Goal: Communication & Community: Answer question/provide support

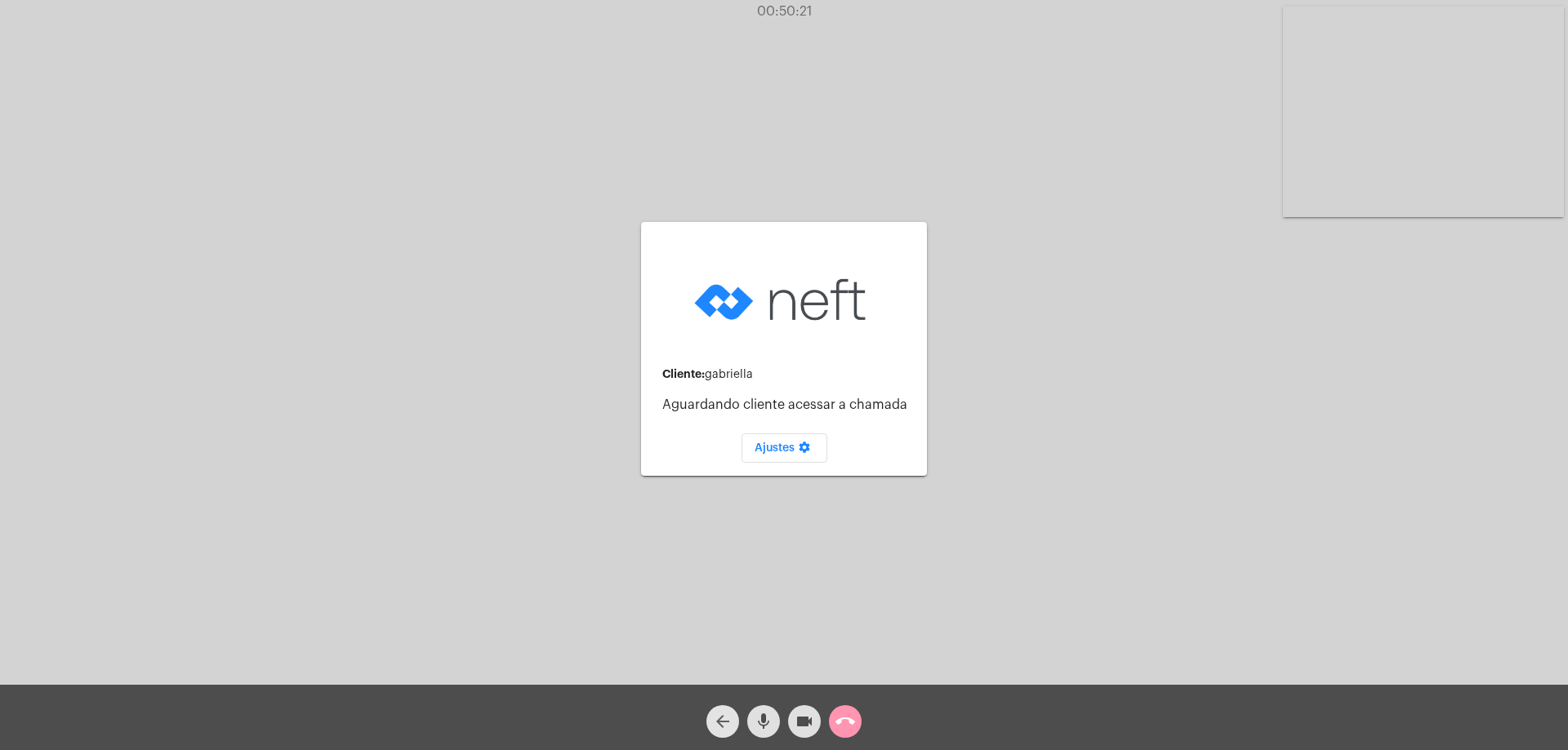
click at [725, 714] on mat-icon "arrow_back" at bounding box center [722, 722] width 20 height 20
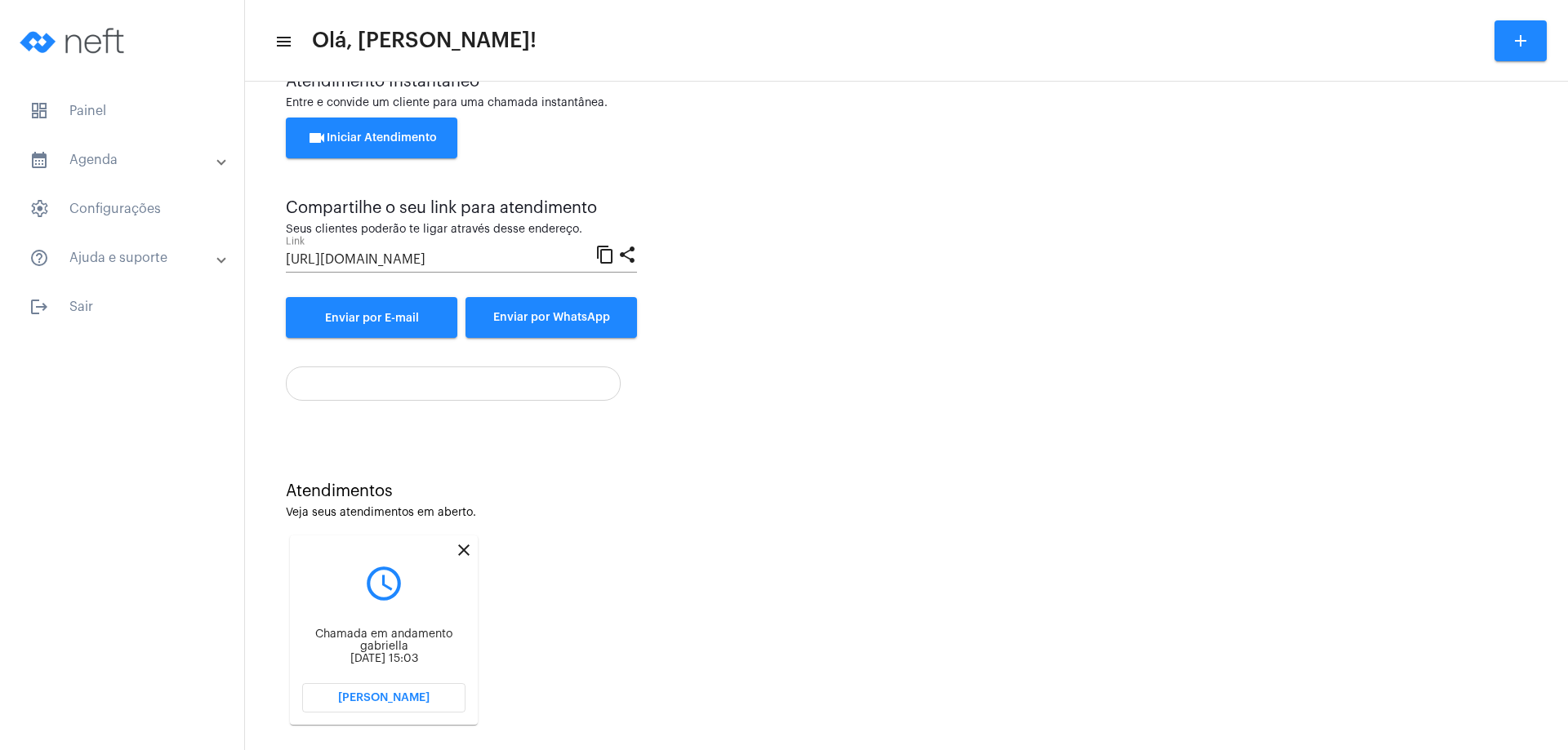
scroll to position [69, 0]
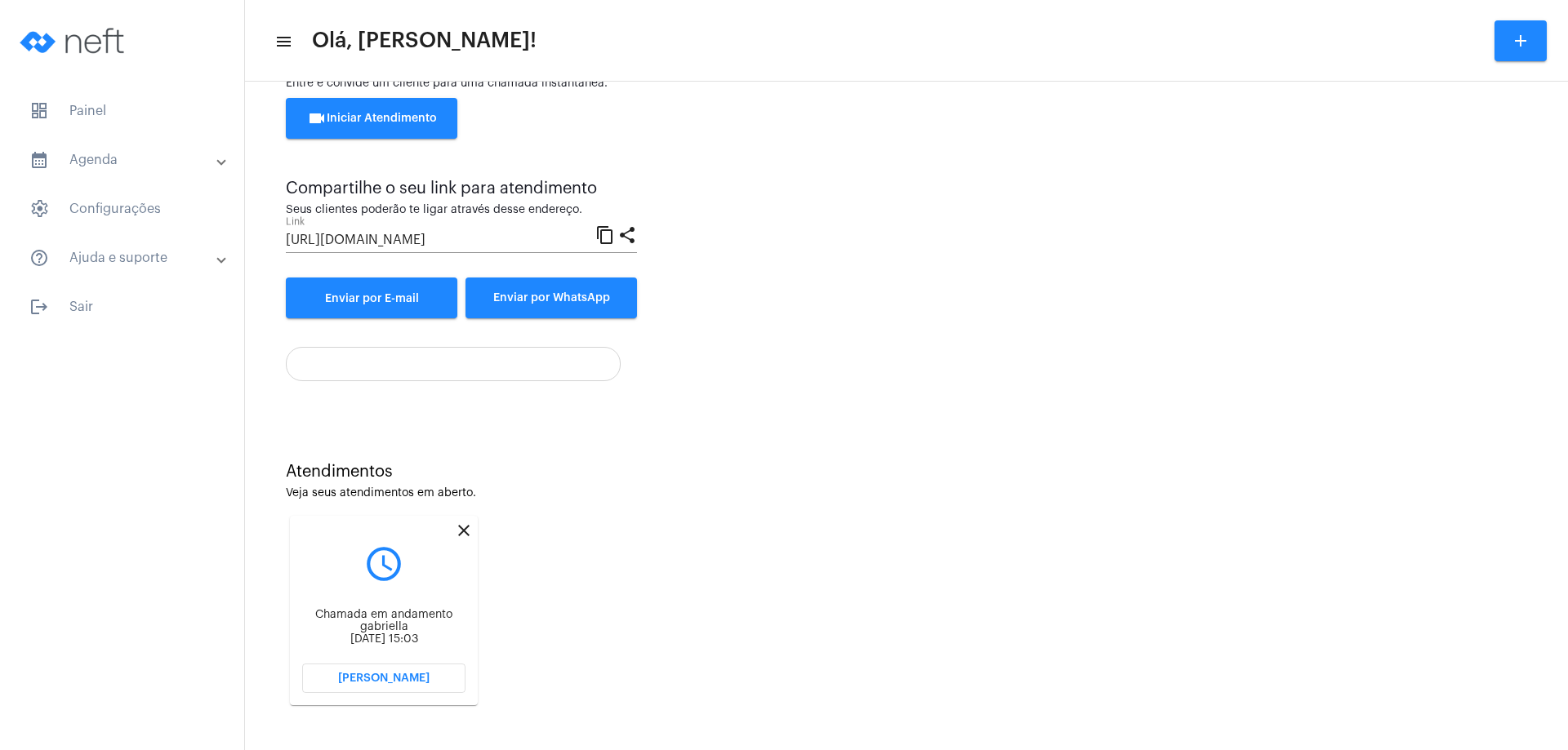
click at [439, 677] on button "[PERSON_NAME]" at bounding box center [384, 678] width 163 height 29
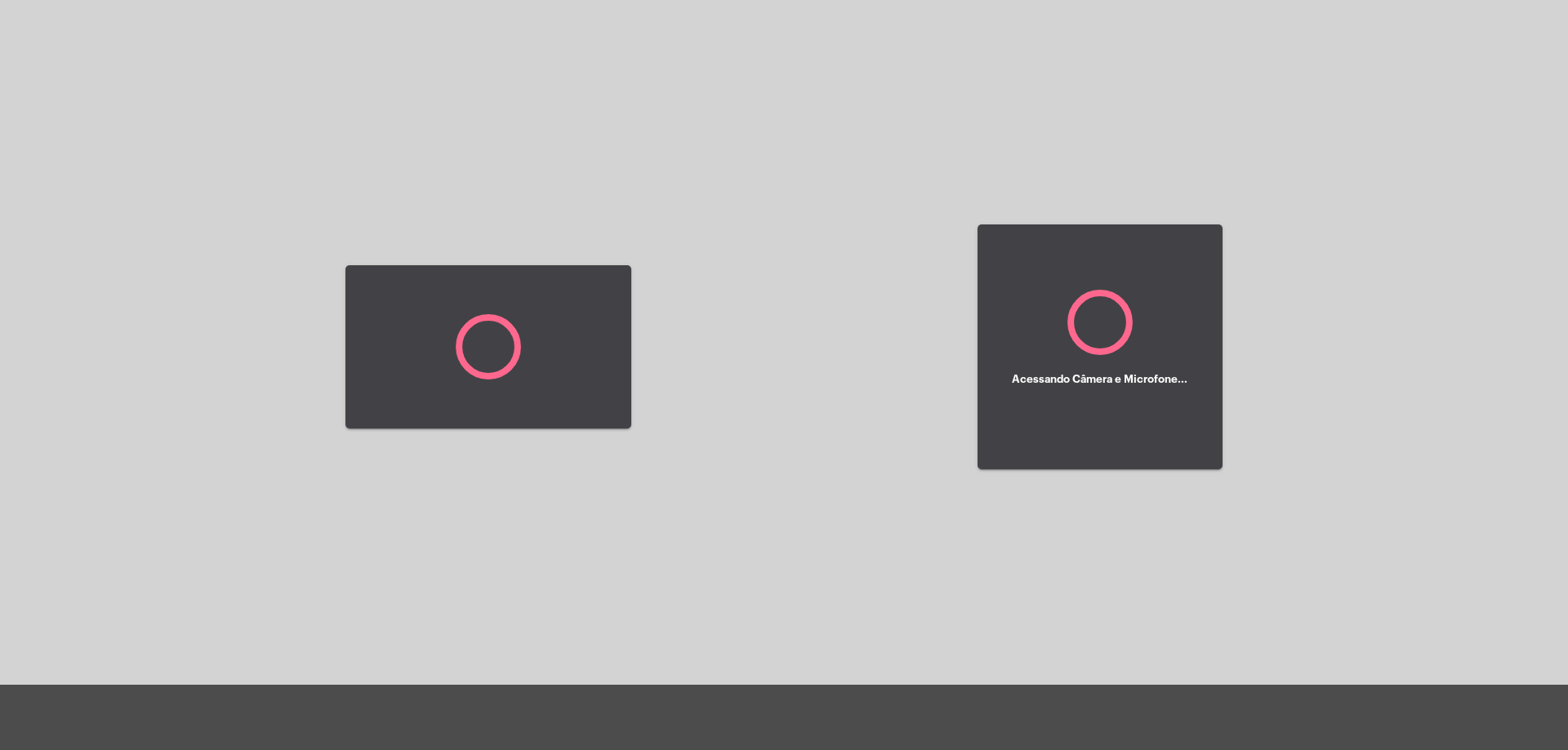
click at [439, 677] on div at bounding box center [488, 346] width 285 height 681
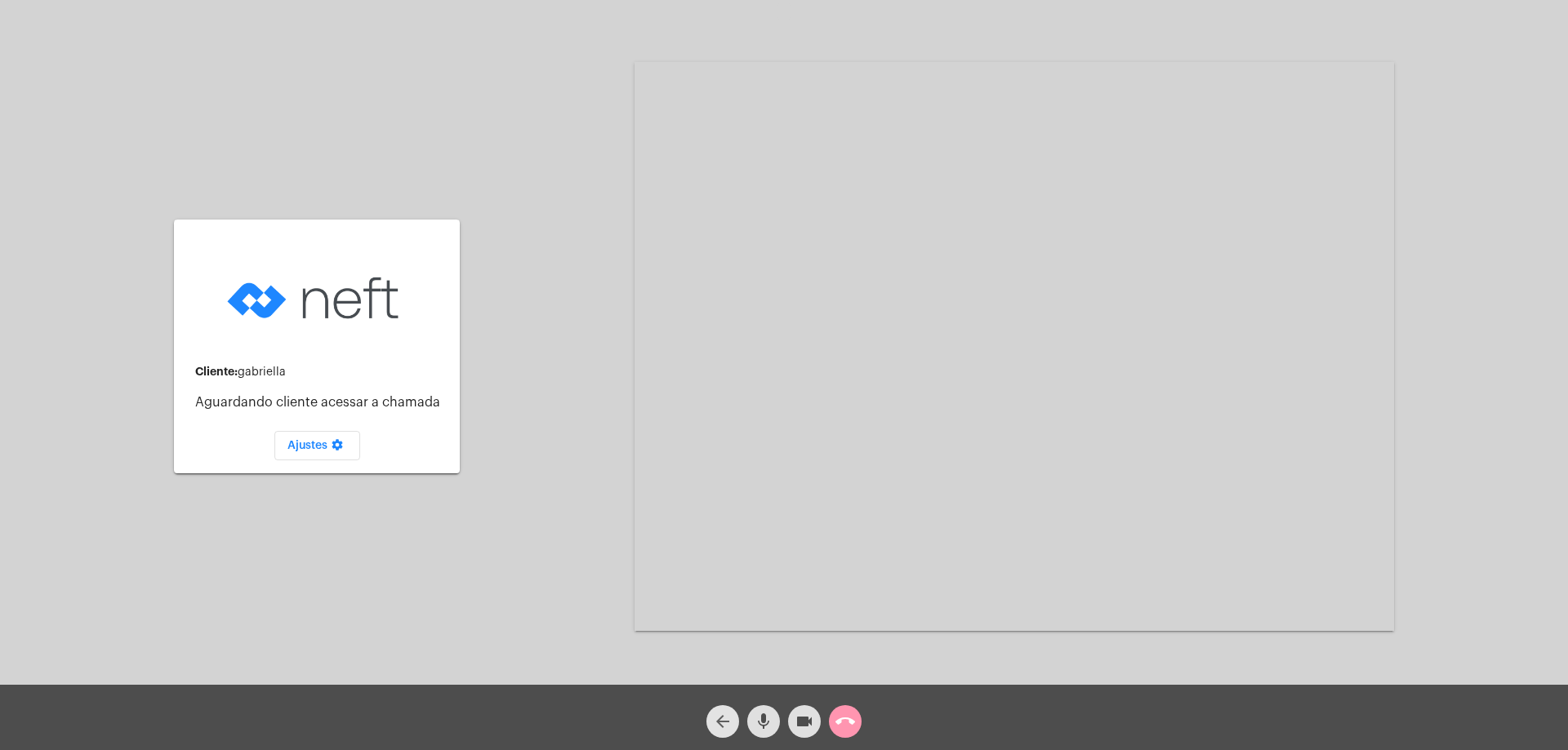
click at [717, 725] on mat-icon "arrow_back" at bounding box center [722, 722] width 20 height 20
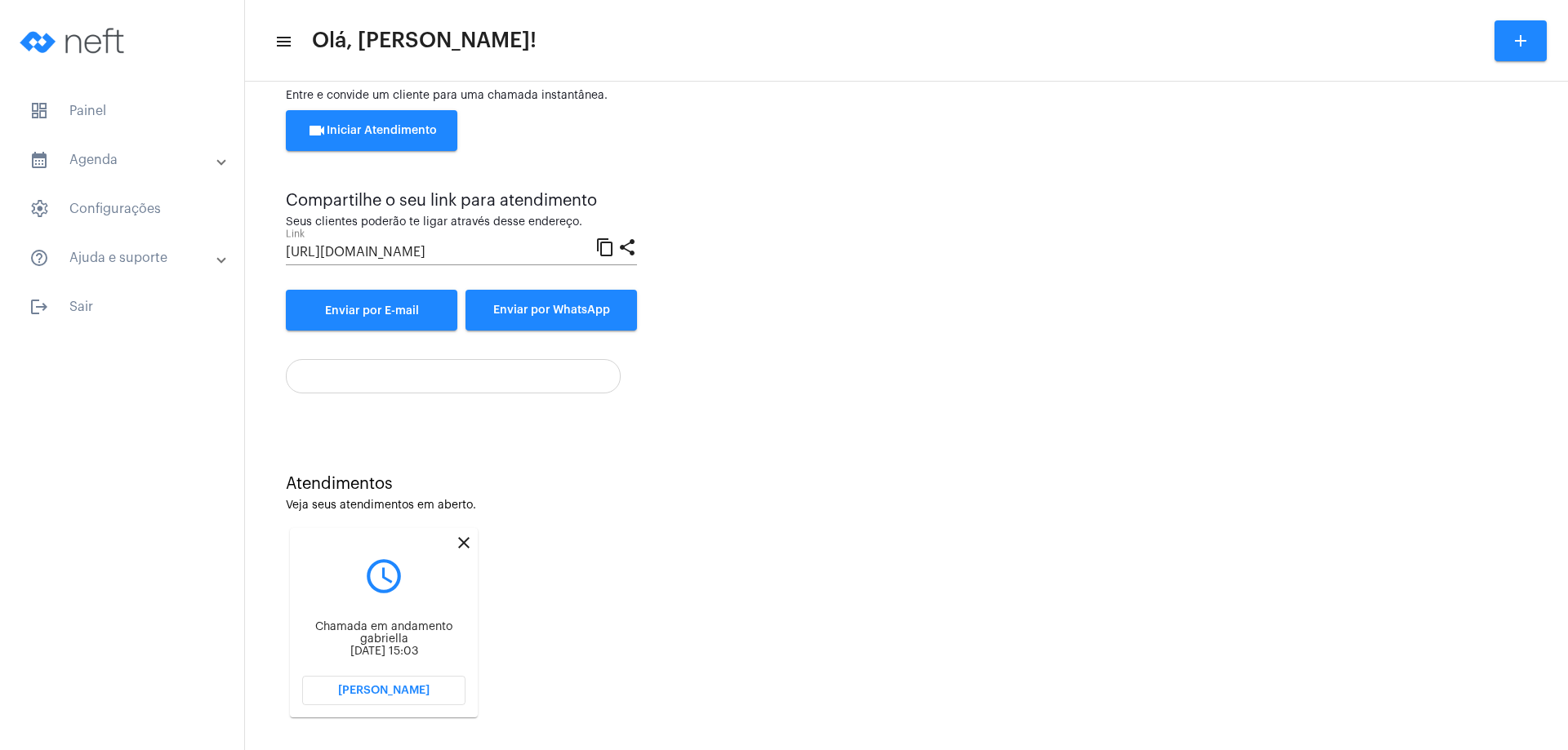
scroll to position [69, 0]
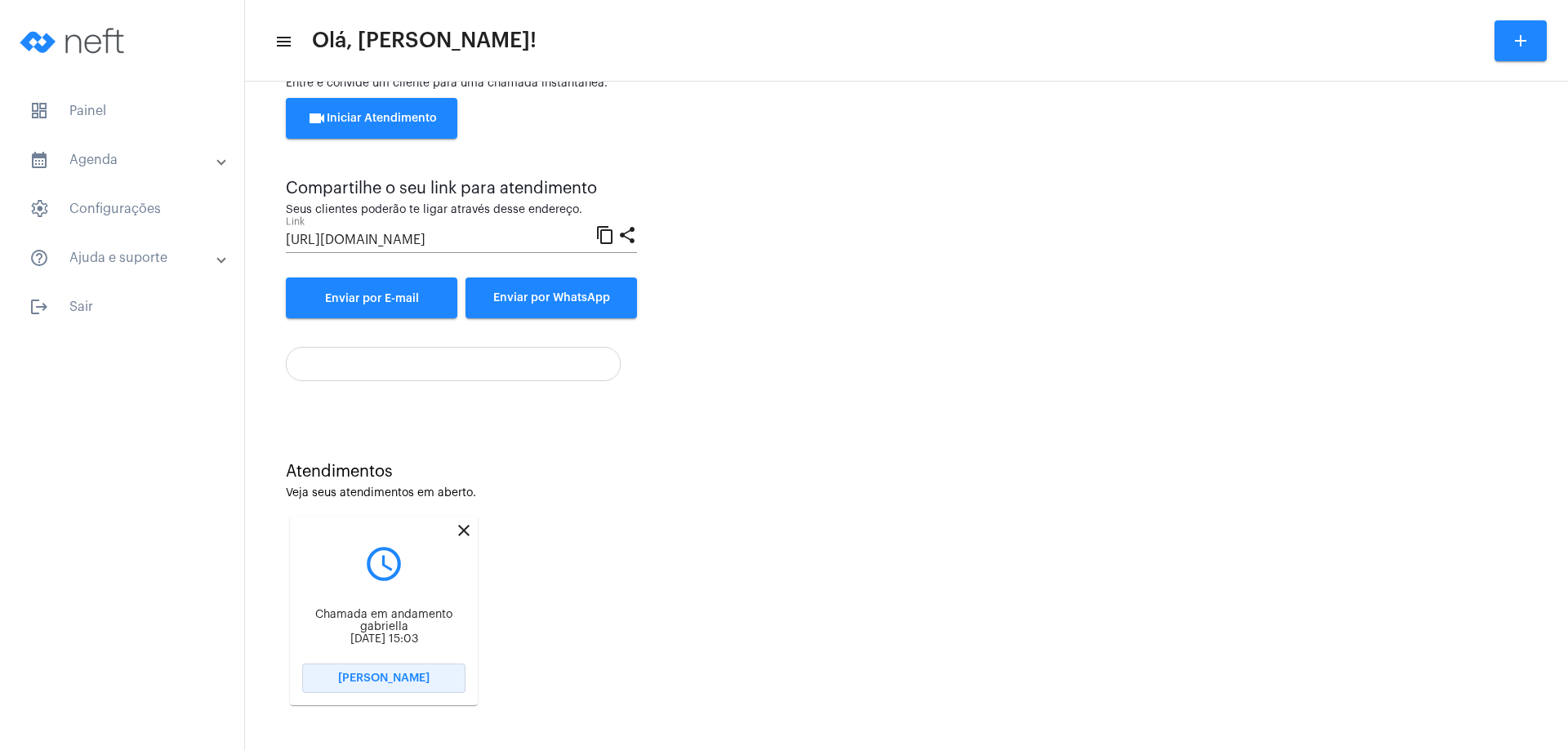
click at [438, 675] on button "[PERSON_NAME]" at bounding box center [384, 678] width 163 height 29
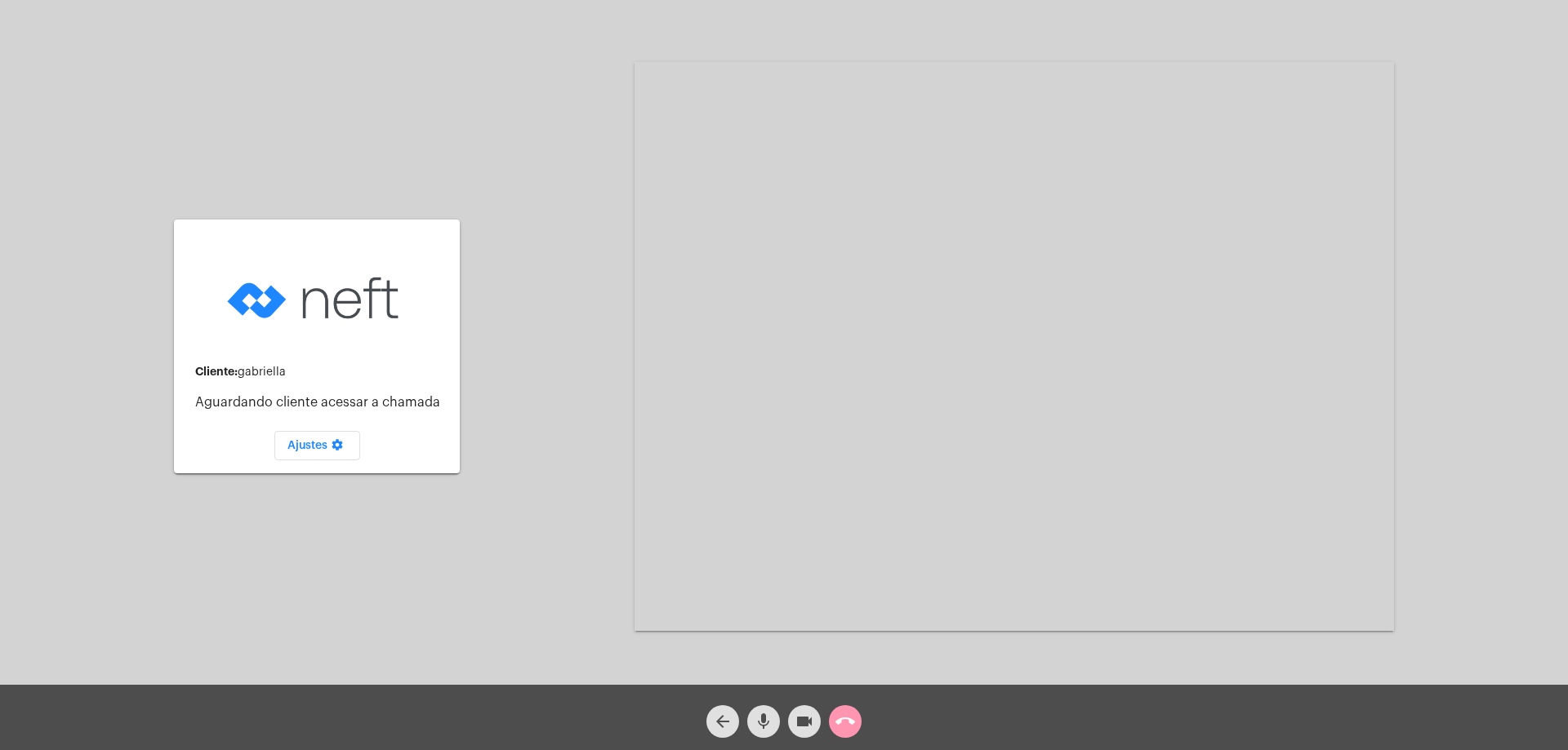
click at [728, 715] on mat-icon "arrow_back" at bounding box center [722, 722] width 20 height 20
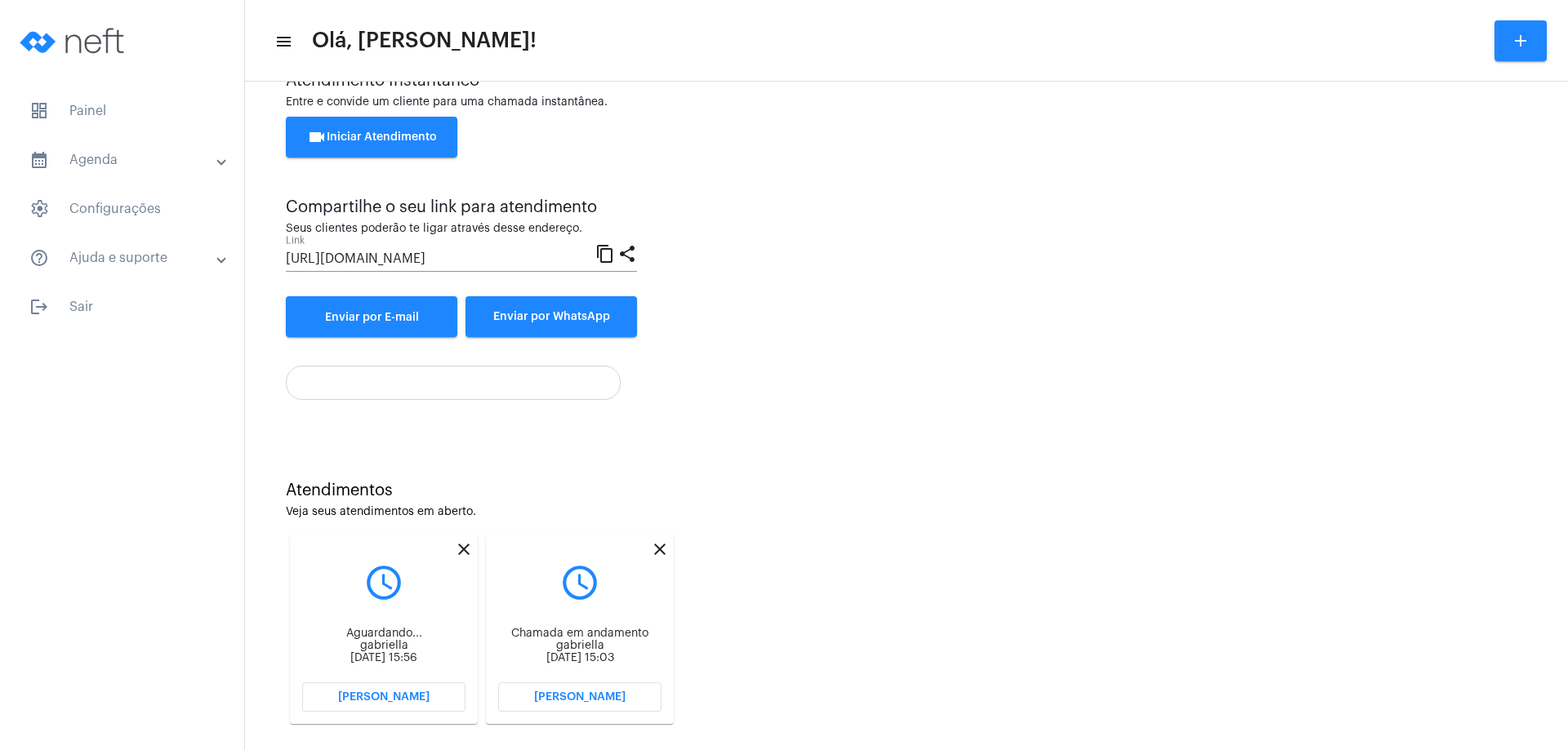
scroll to position [69, 0]
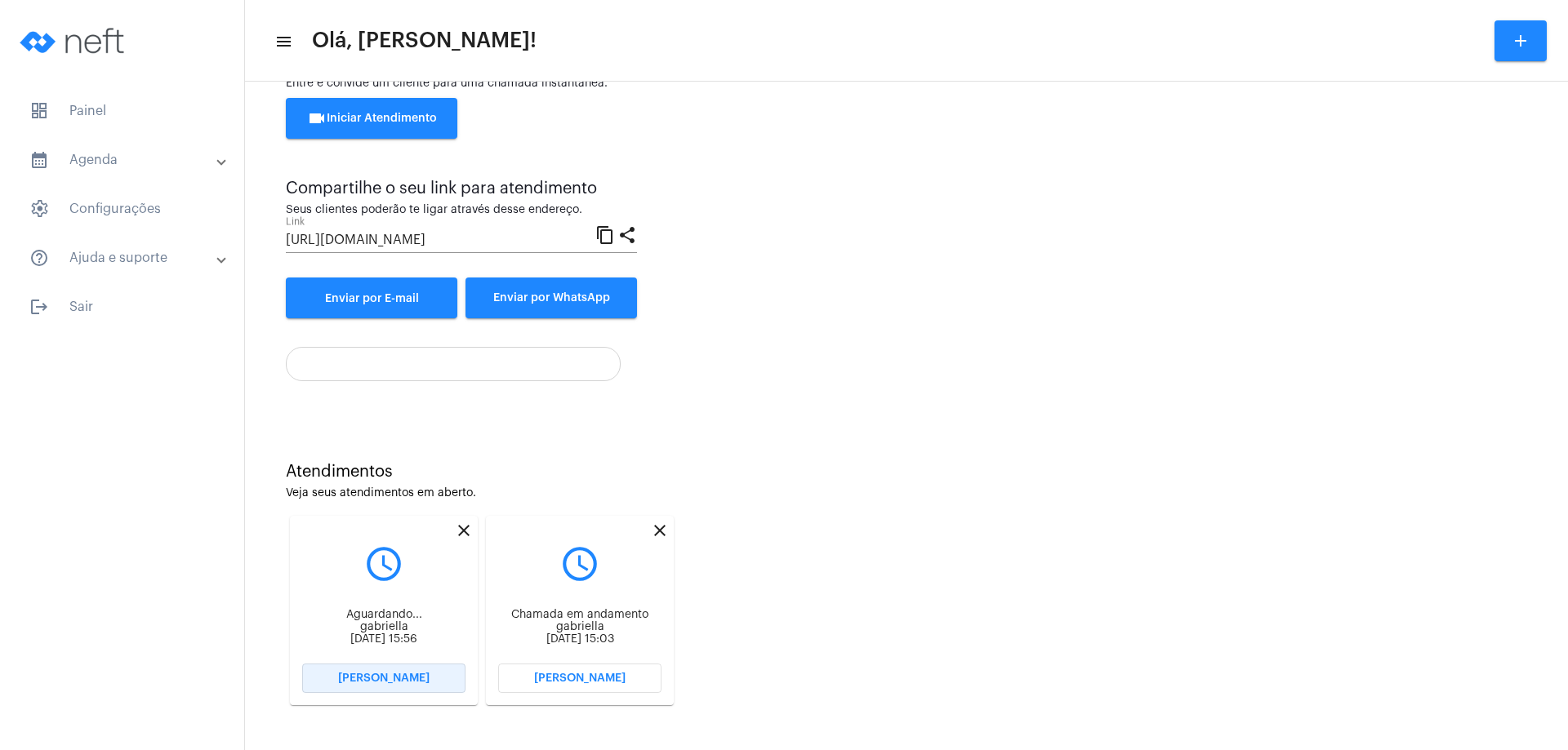
click at [395, 675] on span "[PERSON_NAME]" at bounding box center [383, 679] width 91 height 11
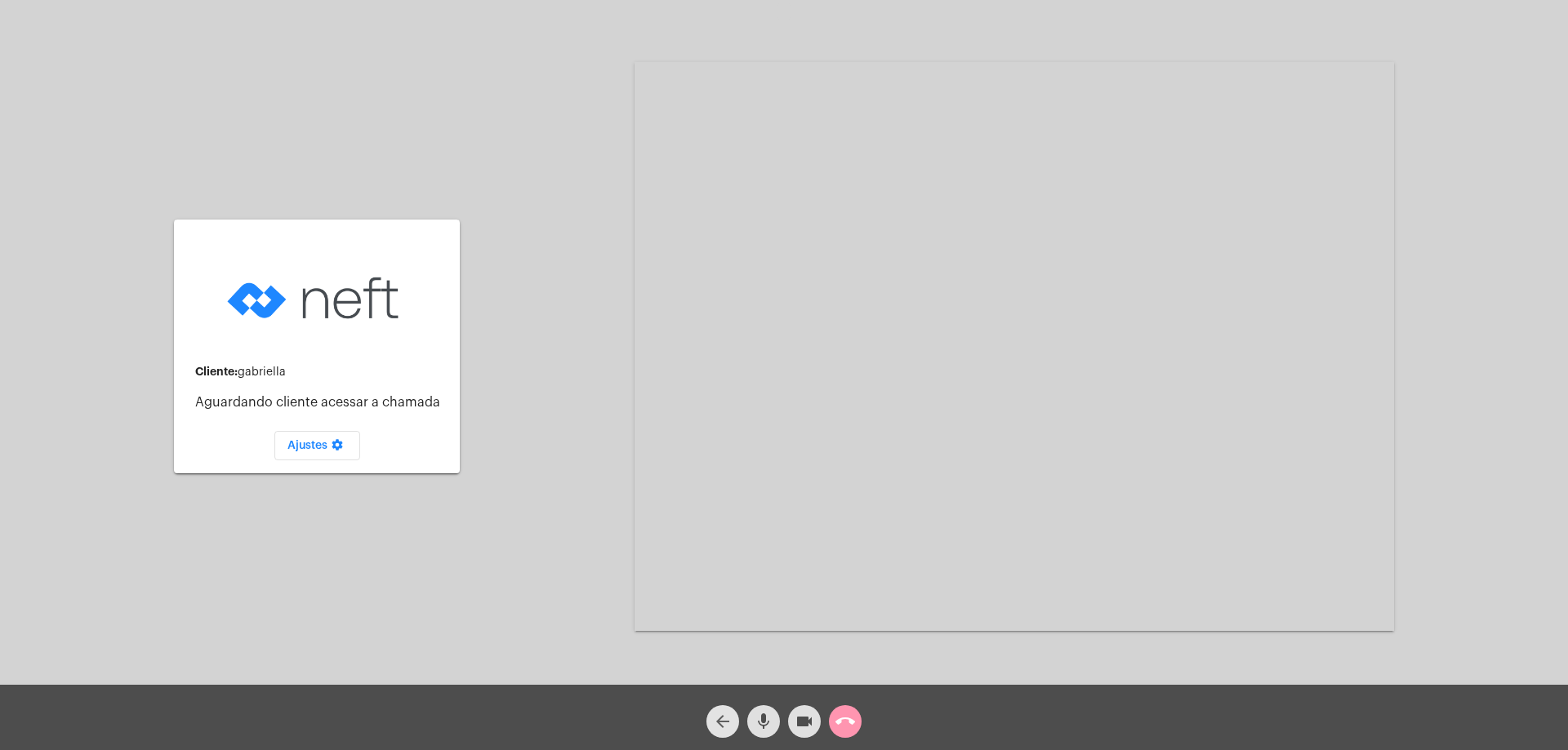
click at [726, 718] on mat-icon "arrow_back" at bounding box center [722, 722] width 20 height 20
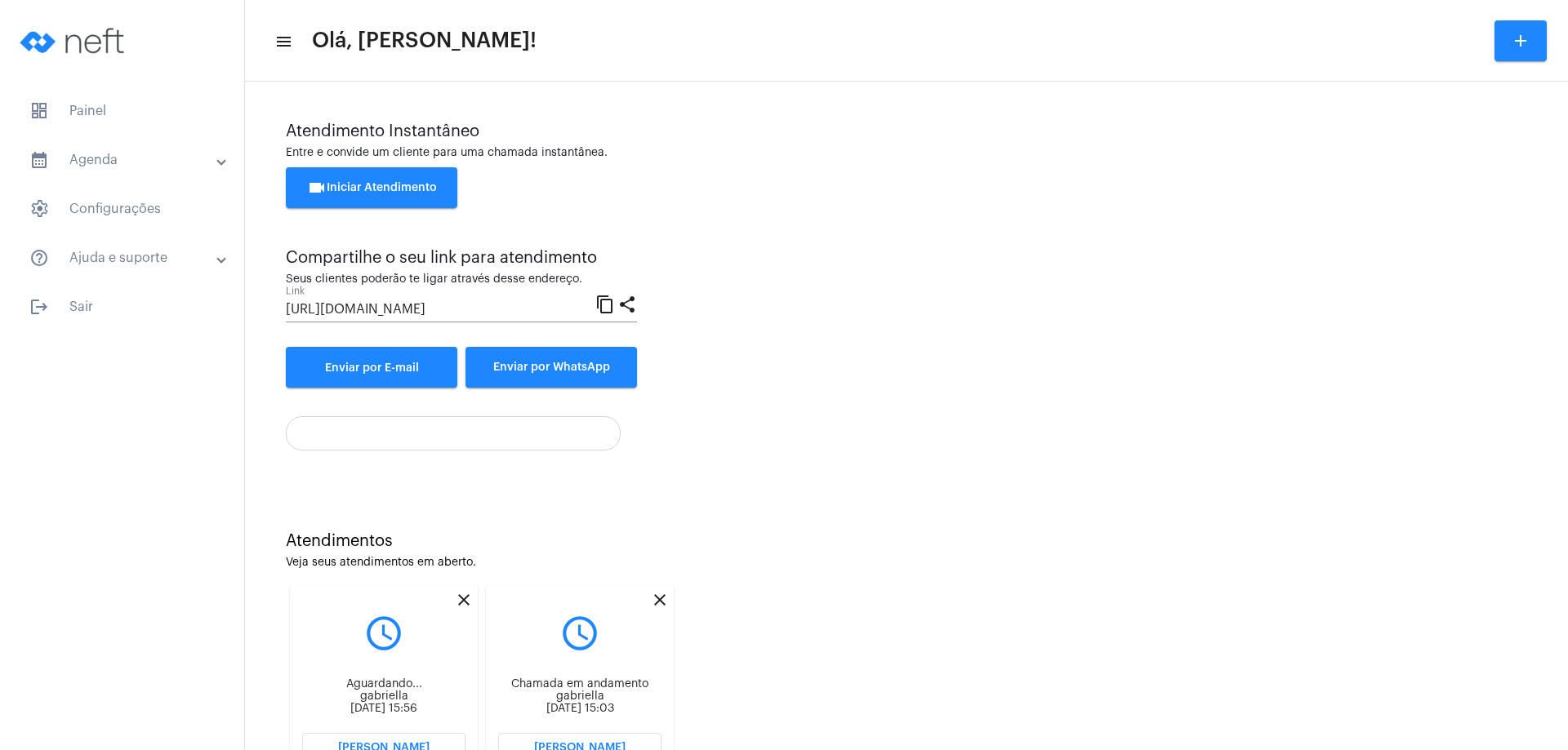
click at [663, 596] on mat-icon "close" at bounding box center [659, 600] width 20 height 20
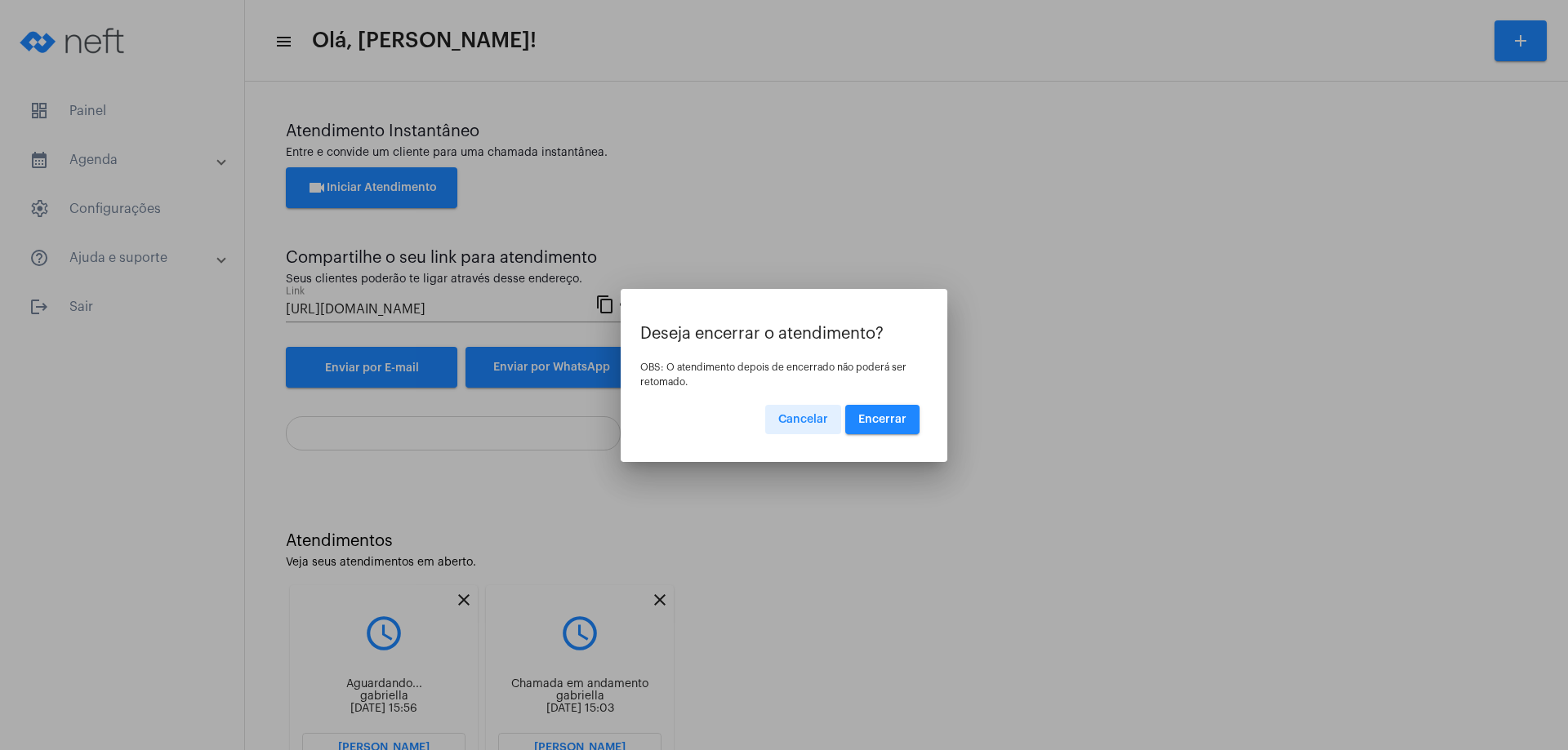
click at [868, 417] on span "Encerrar" at bounding box center [882, 420] width 48 height 11
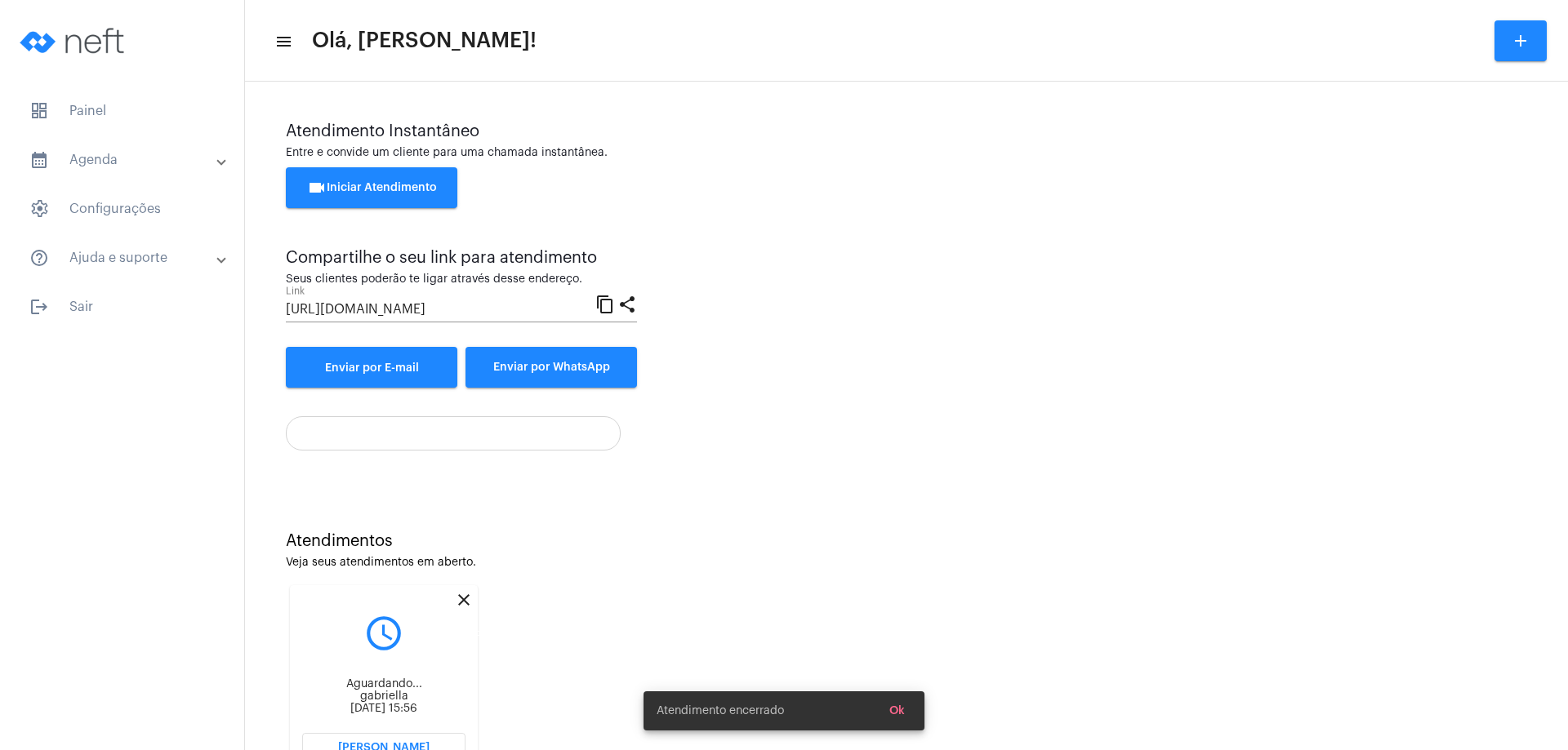
click at [461, 598] on mat-icon "close" at bounding box center [464, 600] width 20 height 20
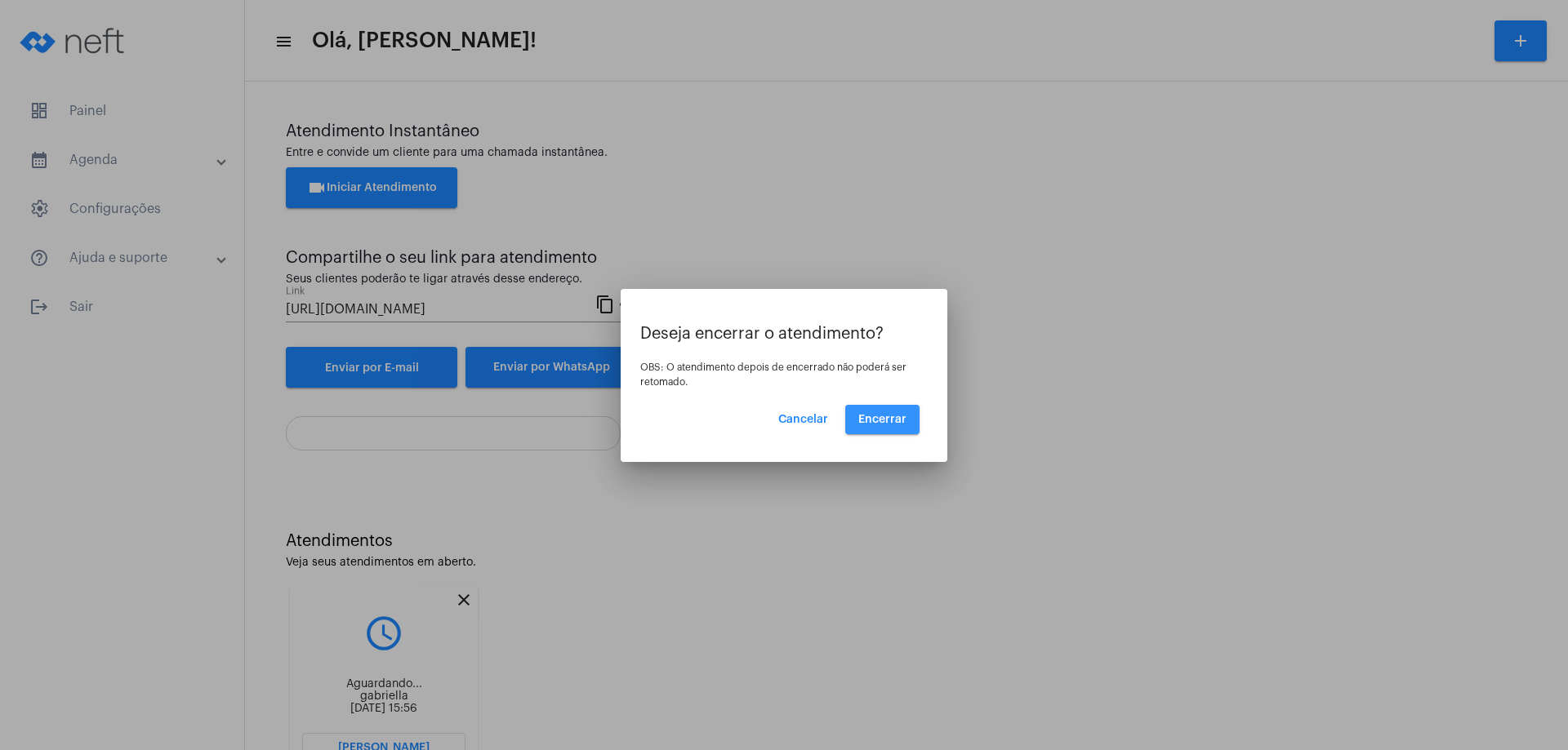
click at [884, 411] on button "Encerrar" at bounding box center [882, 419] width 74 height 29
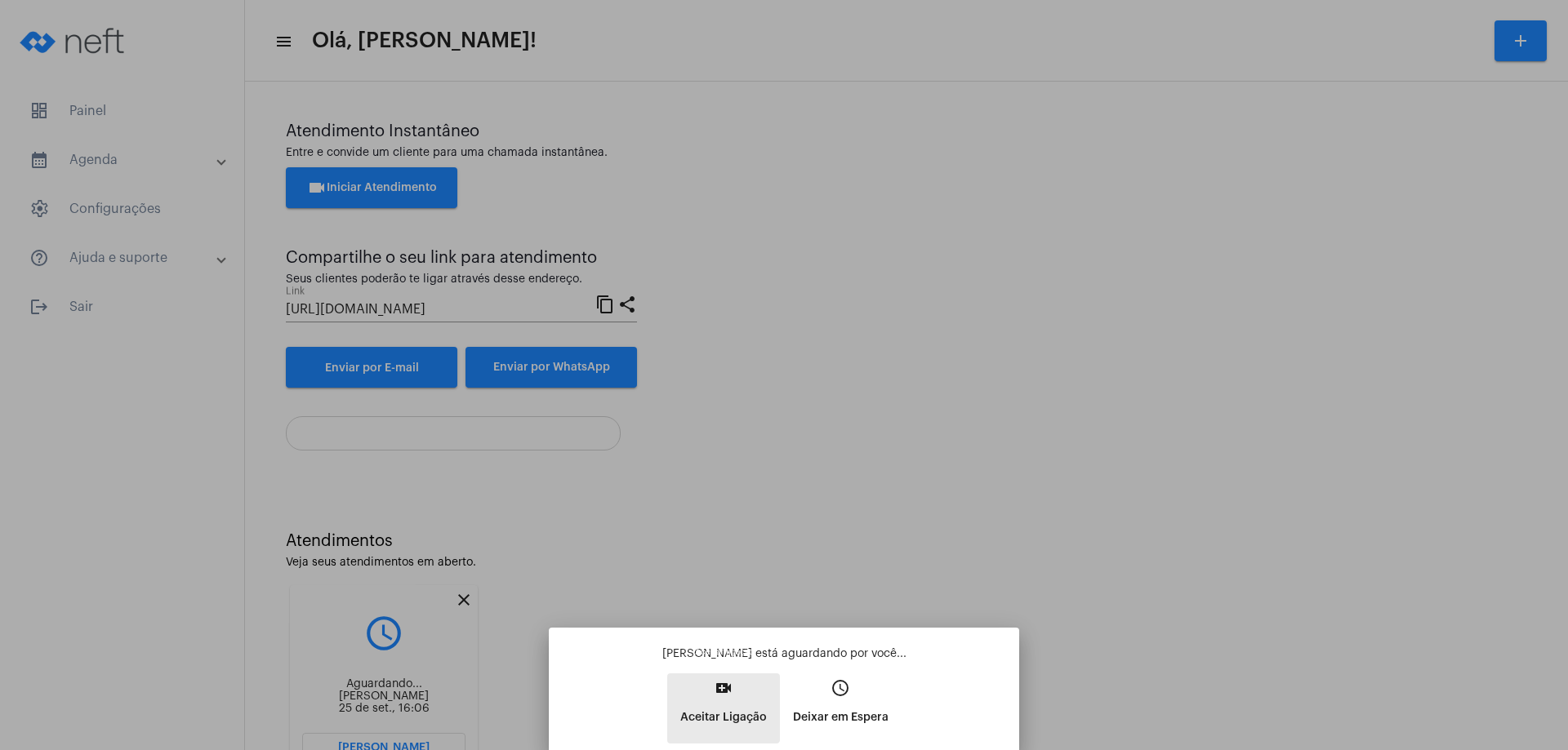
click at [721, 687] on mat-icon "video_call" at bounding box center [723, 688] width 20 height 20
